Goal: Task Accomplishment & Management: Use online tool/utility

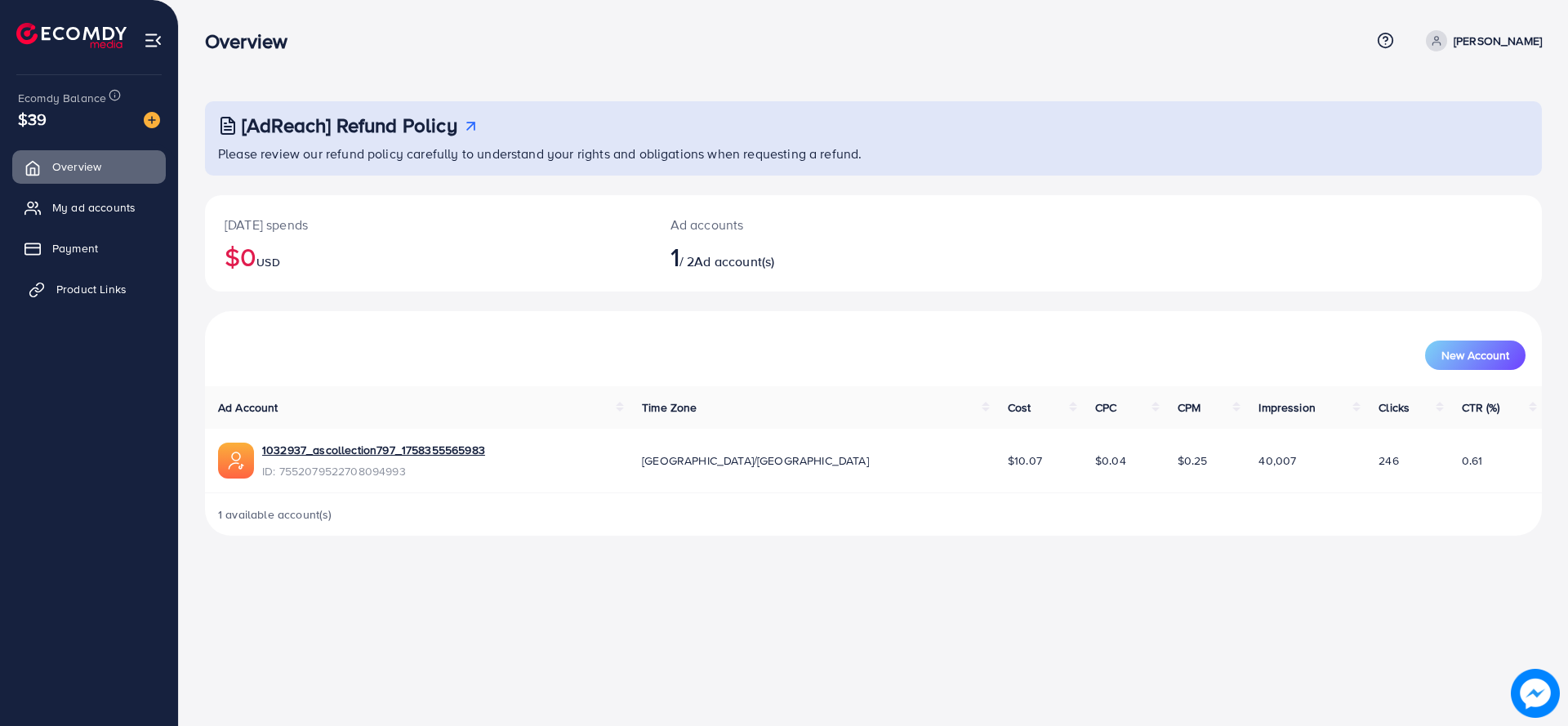
click at [68, 299] on link "Product Links" at bounding box center [89, 289] width 153 height 33
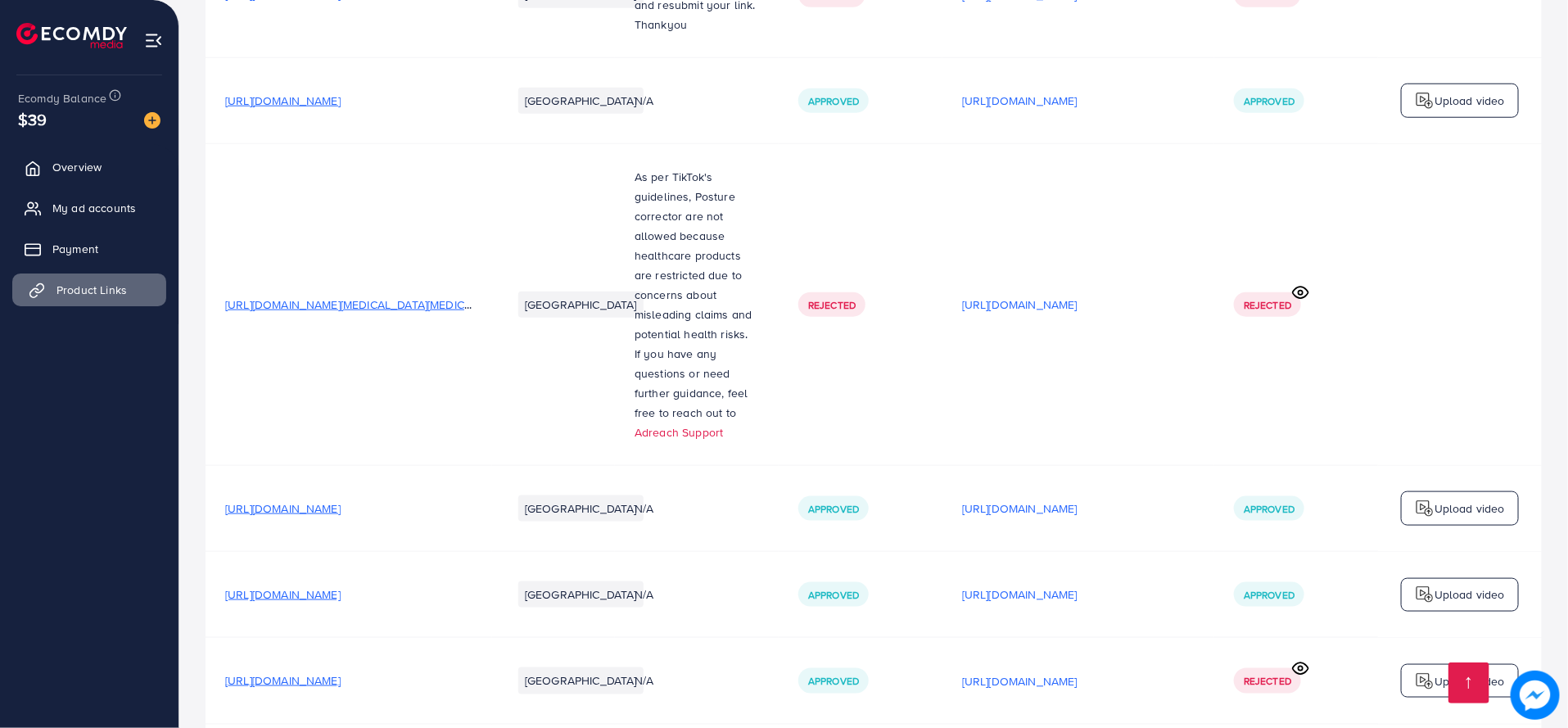
scroll to position [827, 0]
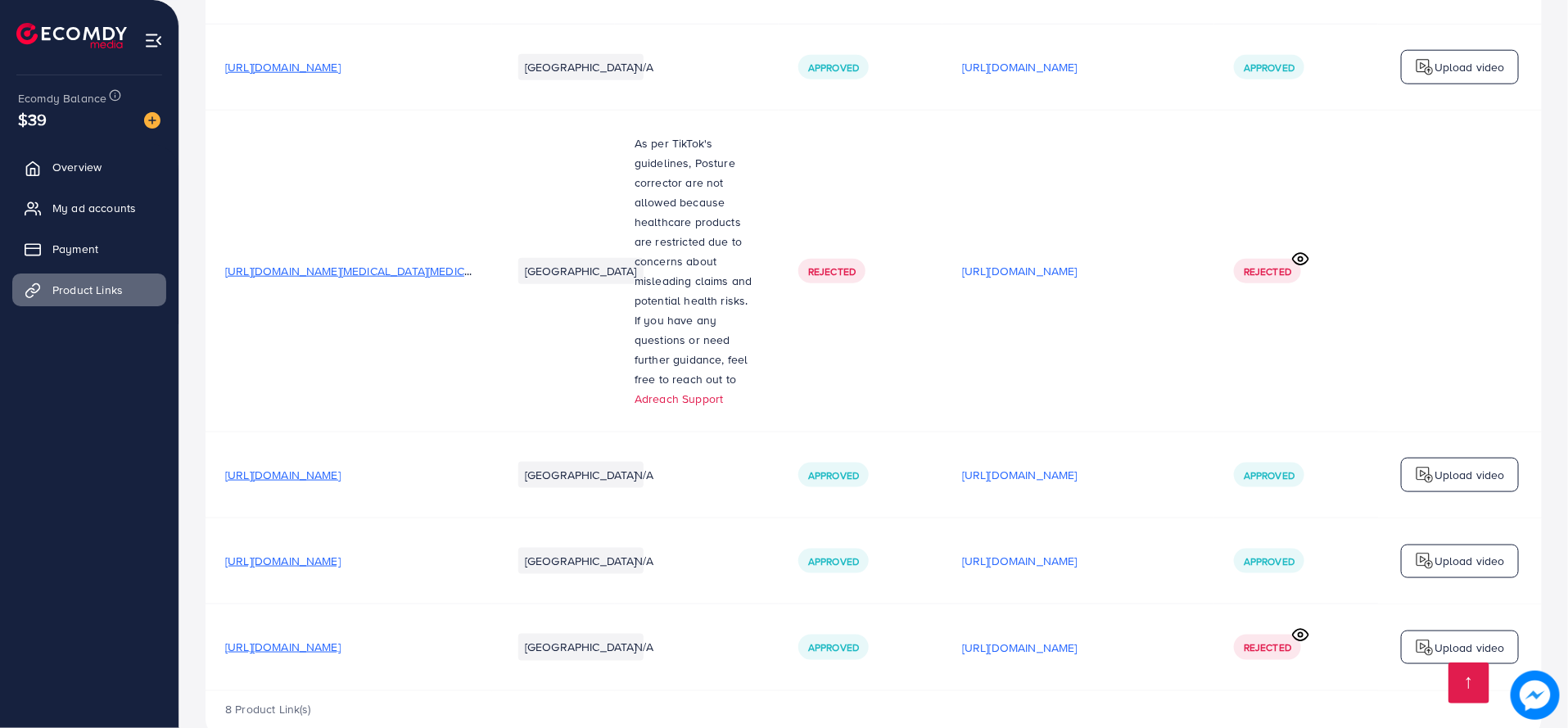
click at [1479, 638] on p "Upload video" at bounding box center [1469, 647] width 70 height 19
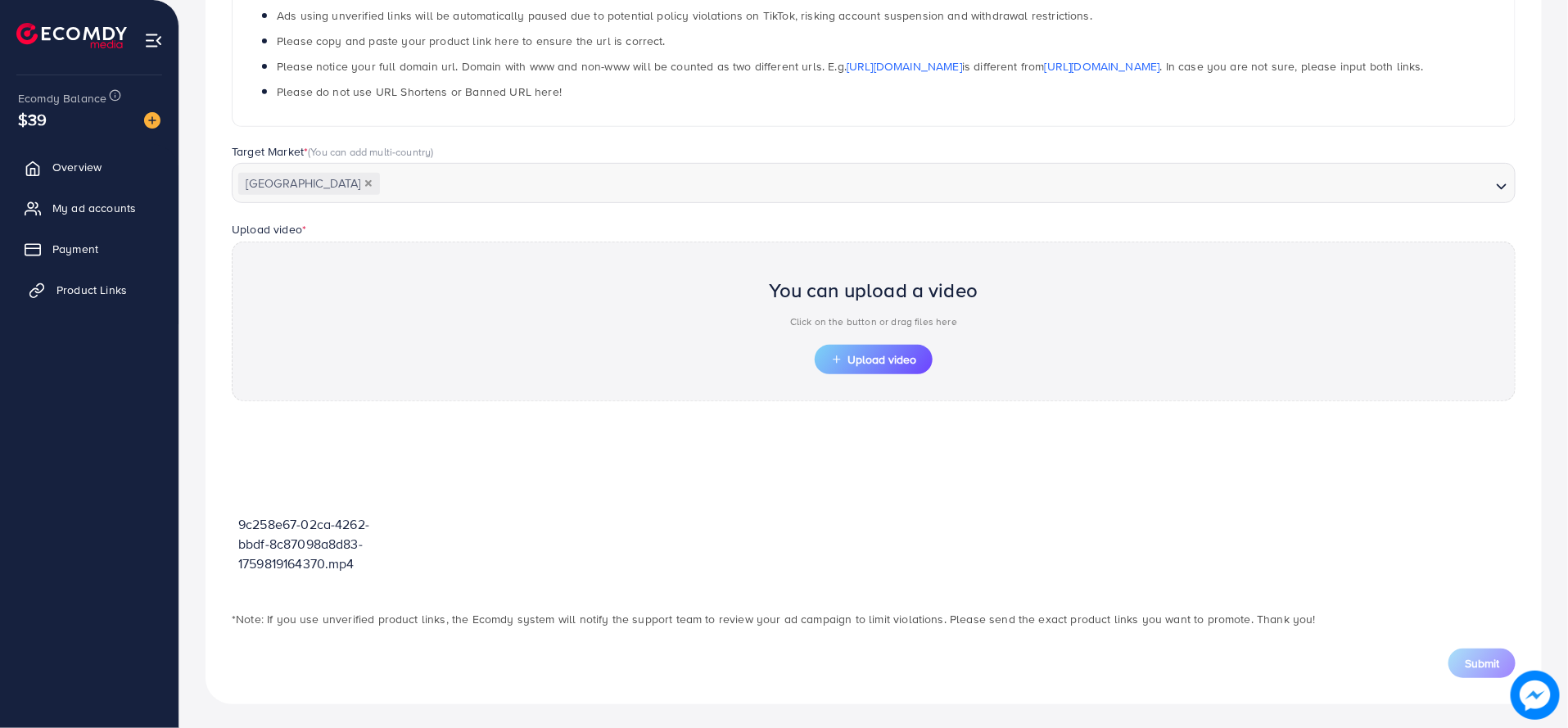
click at [74, 285] on span "Product Links" at bounding box center [91, 289] width 70 height 16
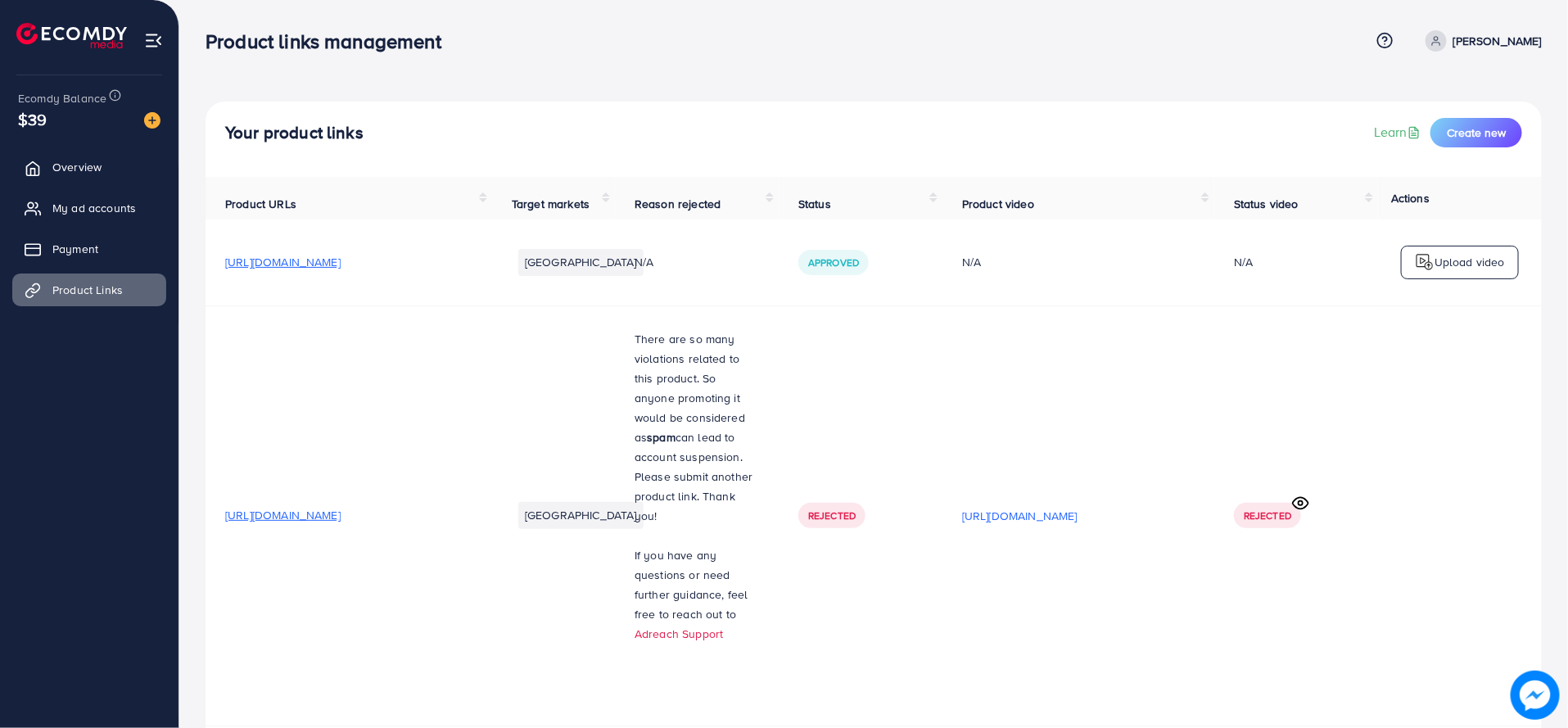
scroll to position [827, 0]
